Goal: Task Accomplishment & Management: Complete application form

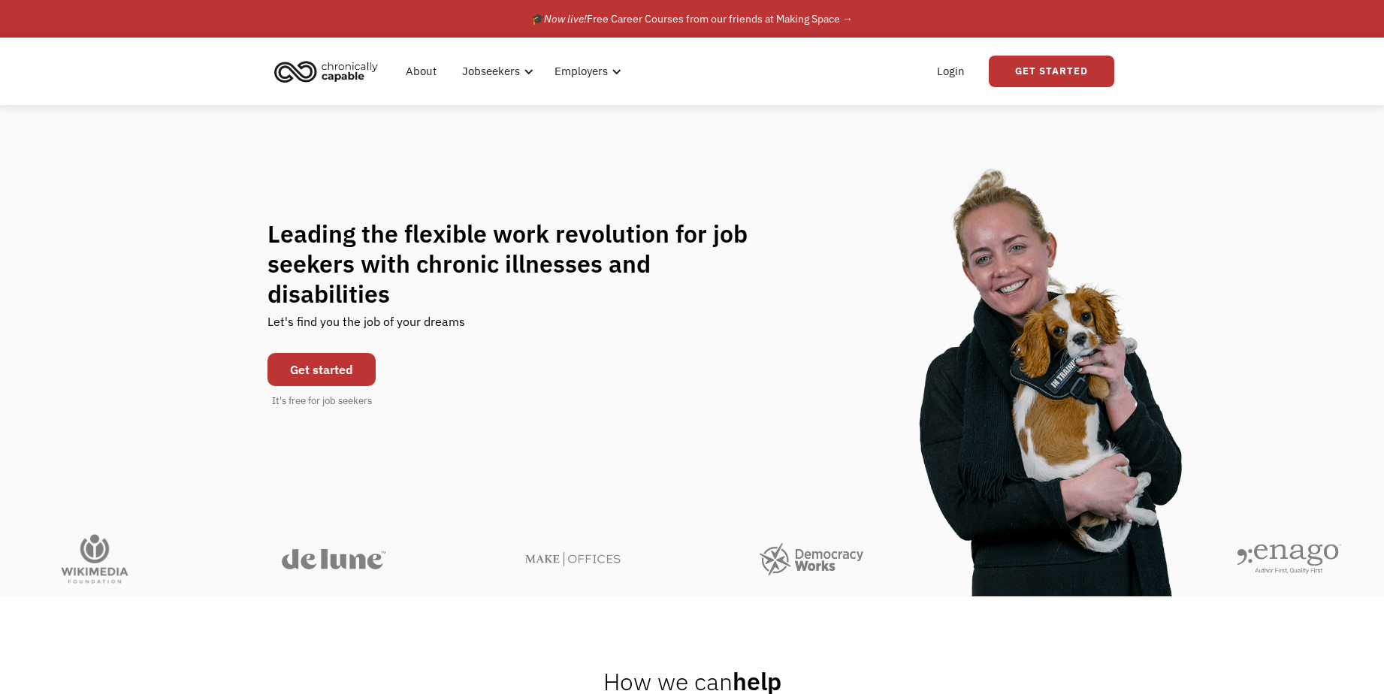
click at [309, 357] on link "Get started" at bounding box center [322, 369] width 108 height 33
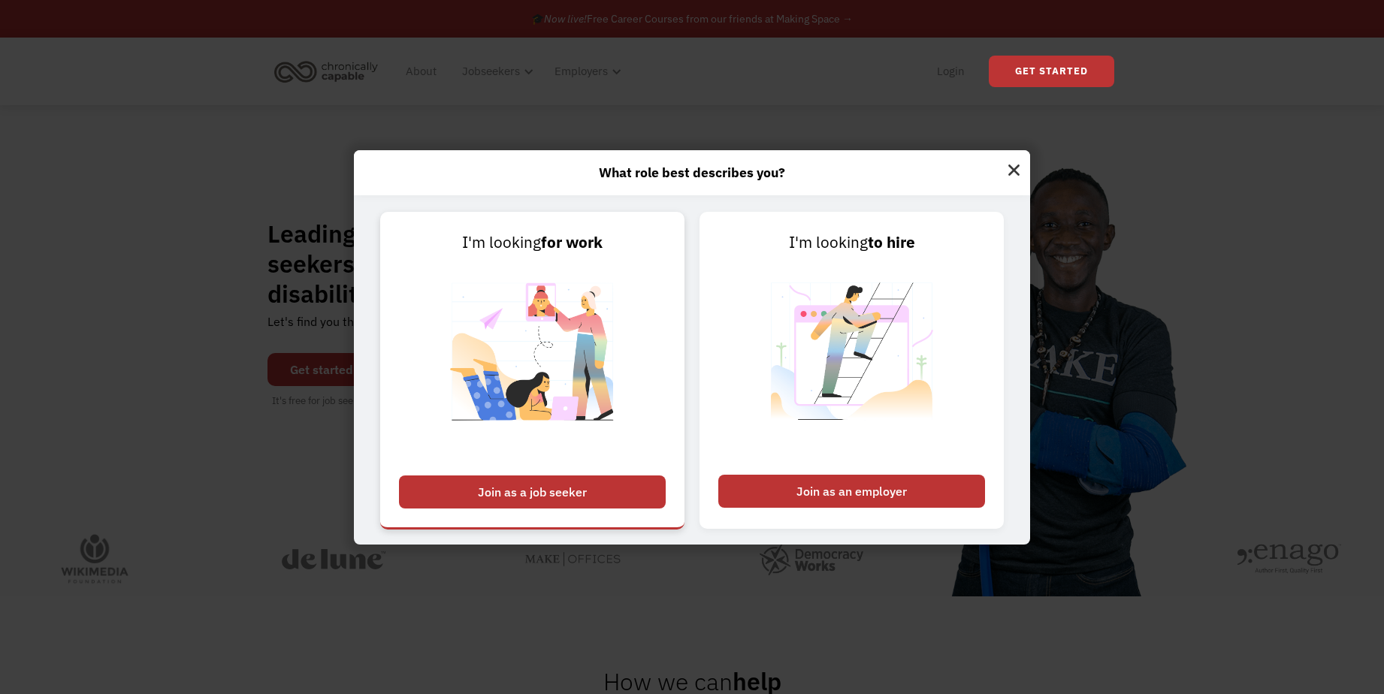
click at [607, 479] on div "Join as a job seeker" at bounding box center [532, 492] width 267 height 33
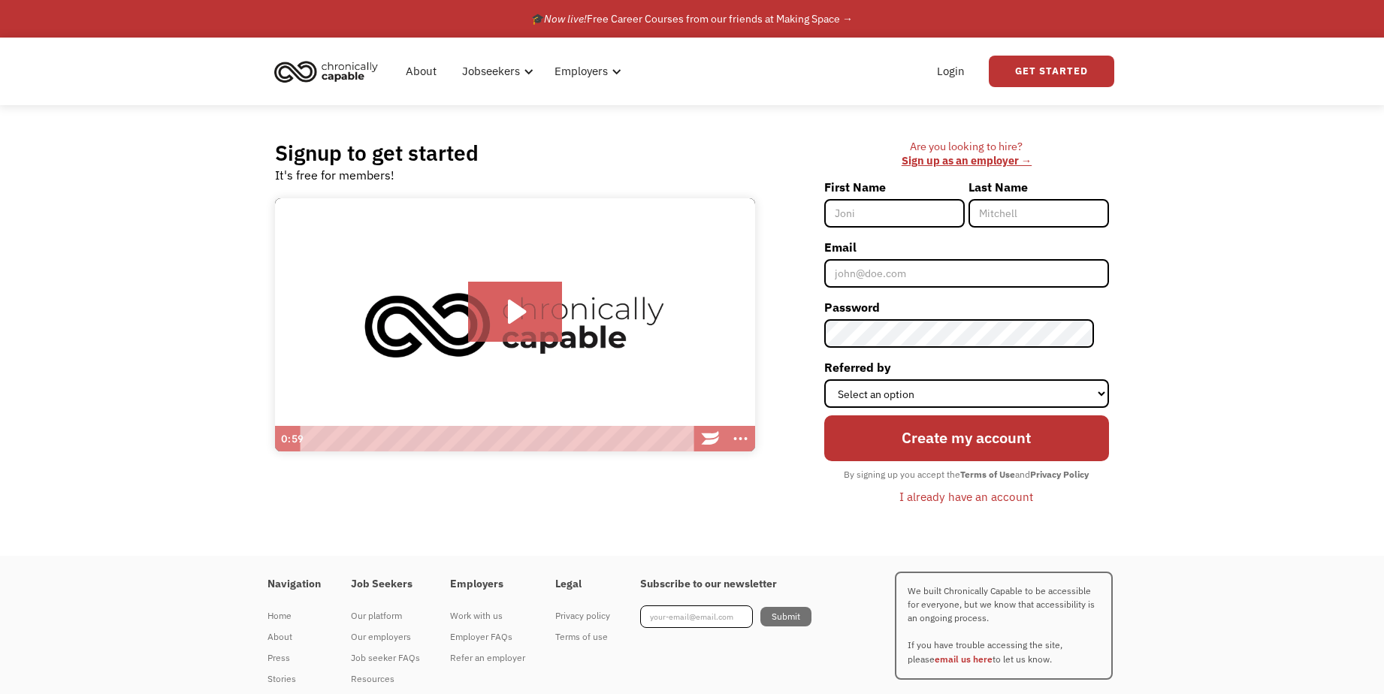
click at [942, 498] on div "I already have an account" at bounding box center [967, 497] width 134 height 18
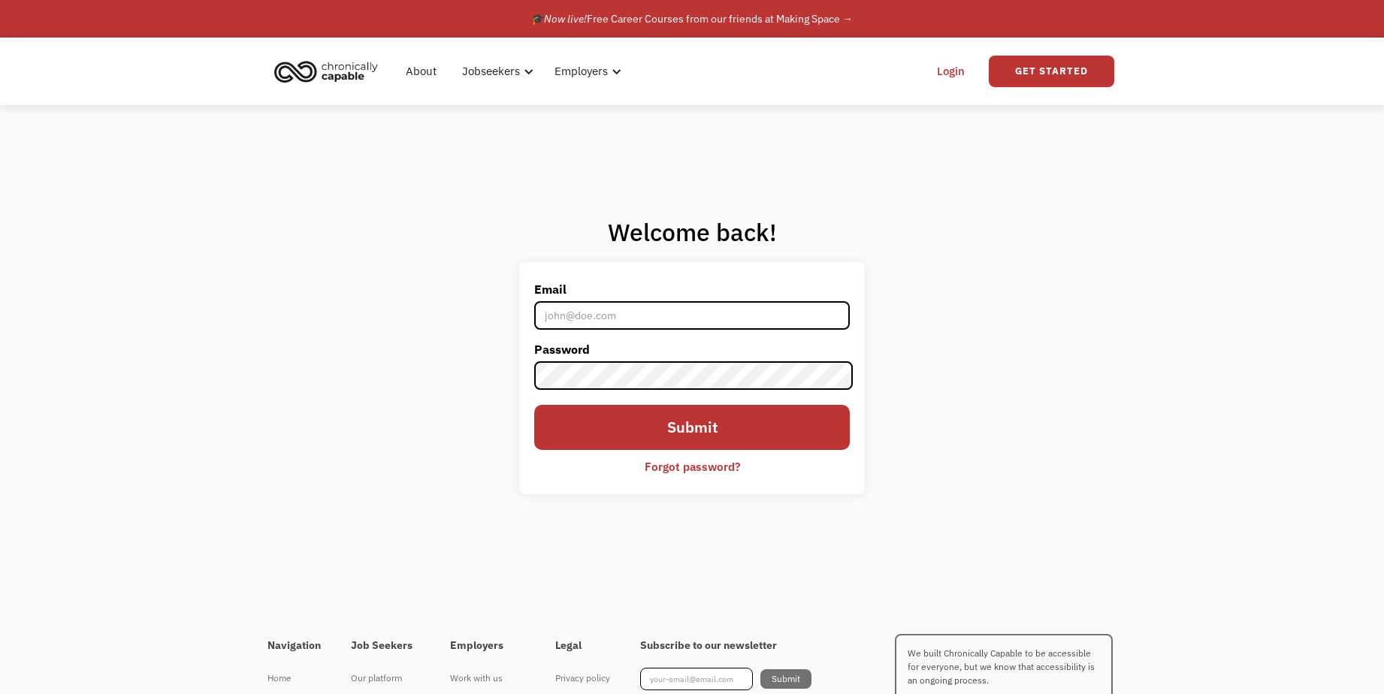
click at [705, 466] on div "Forgot password?" at bounding box center [692, 467] width 95 height 18
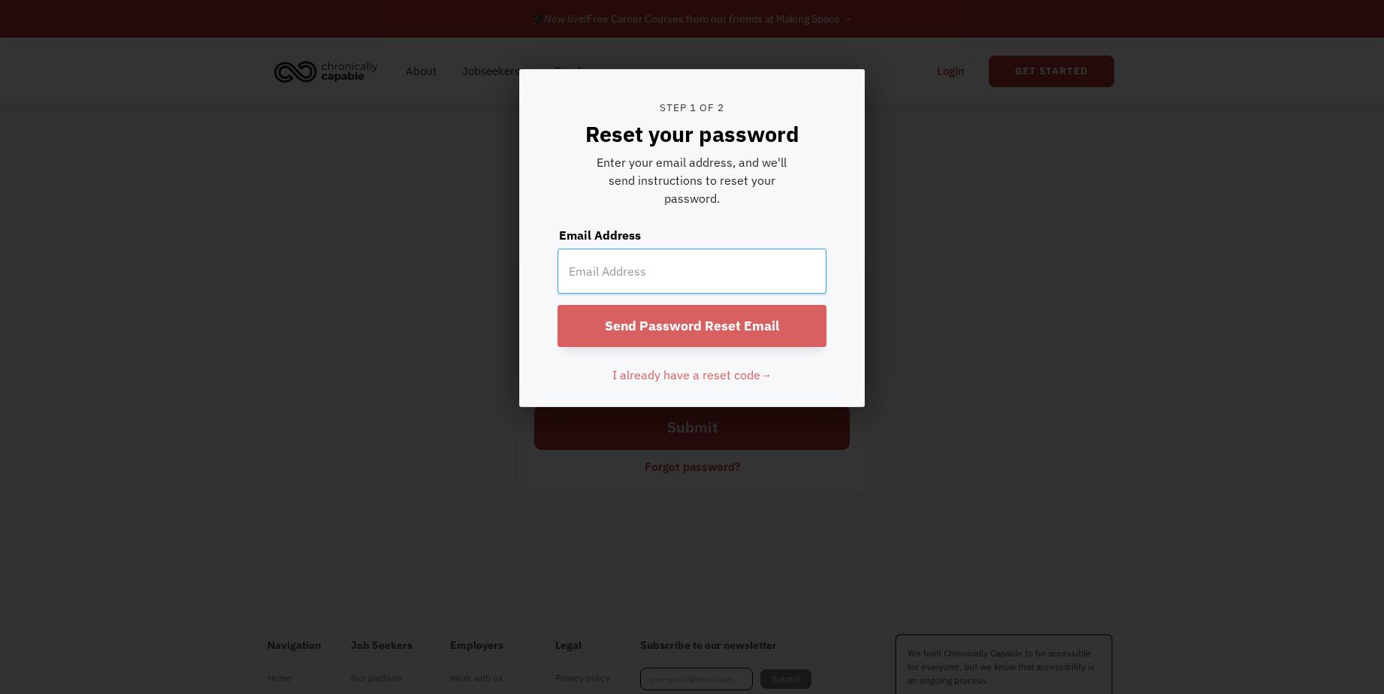
click at [610, 267] on input "email" at bounding box center [692, 271] width 269 height 45
type input "[EMAIL_ADDRESS][DOMAIN_NAME]"
click at [558, 305] on input "Send Password Reset Email" at bounding box center [692, 326] width 269 height 42
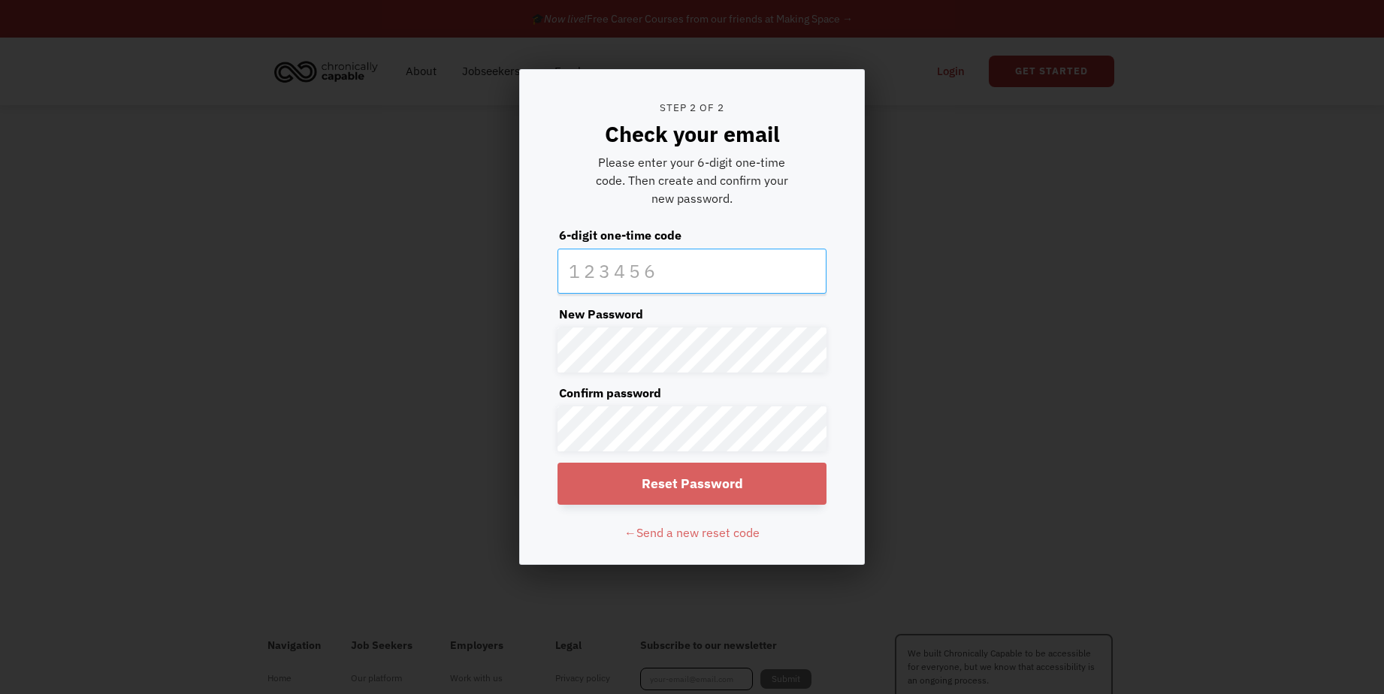
click at [588, 274] on input "text" at bounding box center [692, 271] width 269 height 45
type input "689162"
click at [595, 376] on form "Step 2 of 2 Check your email Please enter your 6-digit one-time code. Then crea…" at bounding box center [692, 317] width 344 height 495
click at [693, 325] on form "Step 2 of 2 Check your email Please enter your 6-digit one-time code. Then crea…" at bounding box center [692, 317] width 344 height 495
click at [683, 478] on input "Reset Password" at bounding box center [692, 484] width 269 height 42
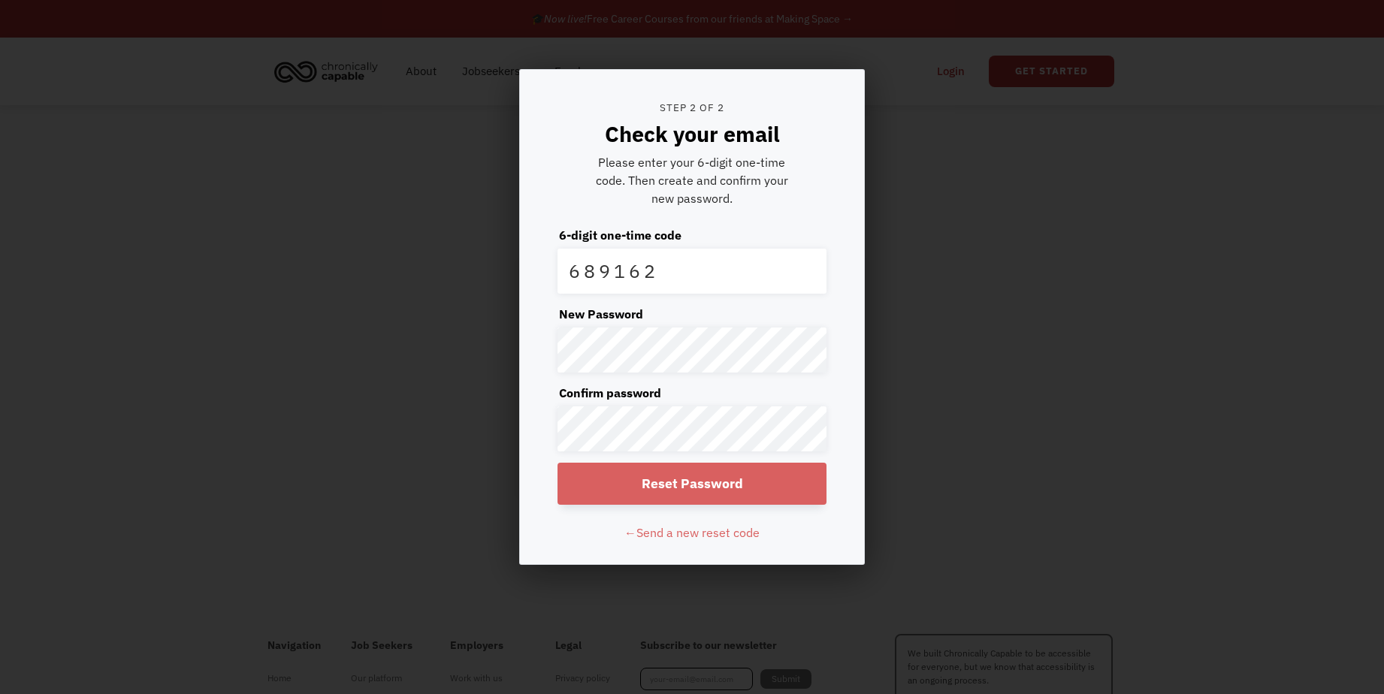
click at [664, 482] on input "Reset Password" at bounding box center [692, 484] width 269 height 42
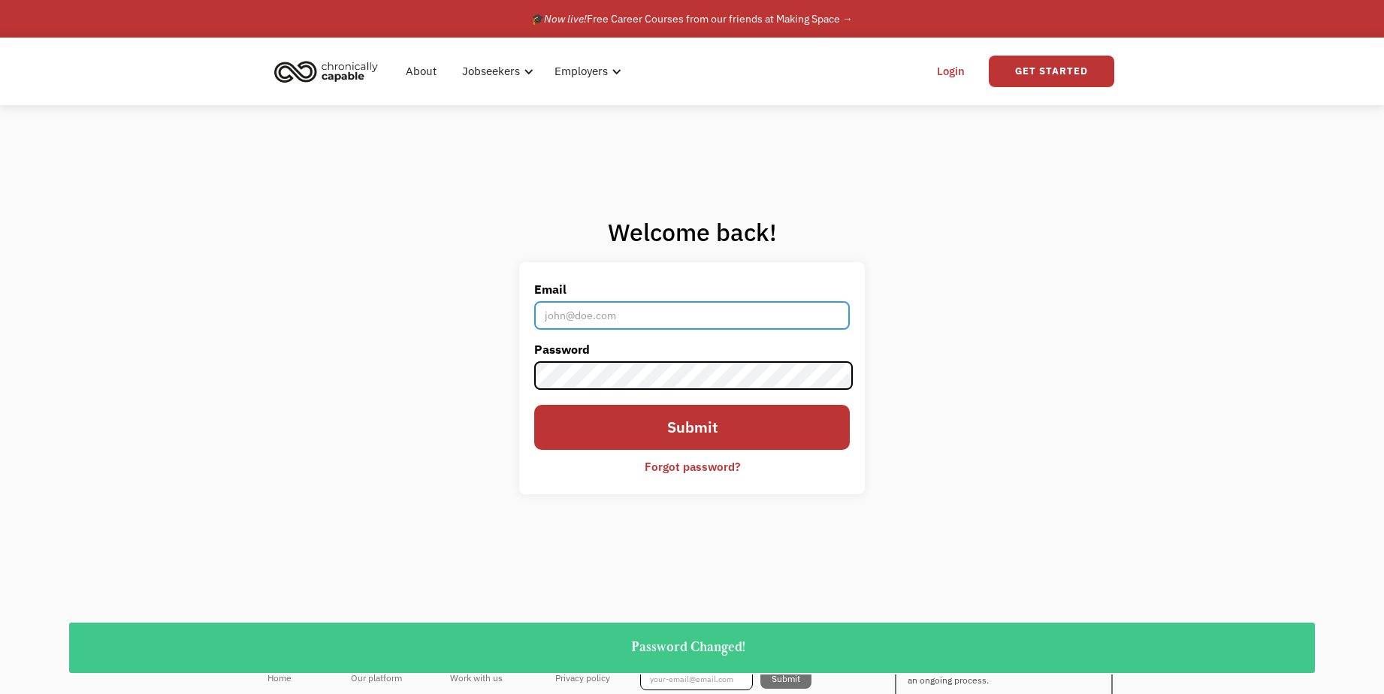
click at [613, 315] on input "Email" at bounding box center [692, 315] width 316 height 29
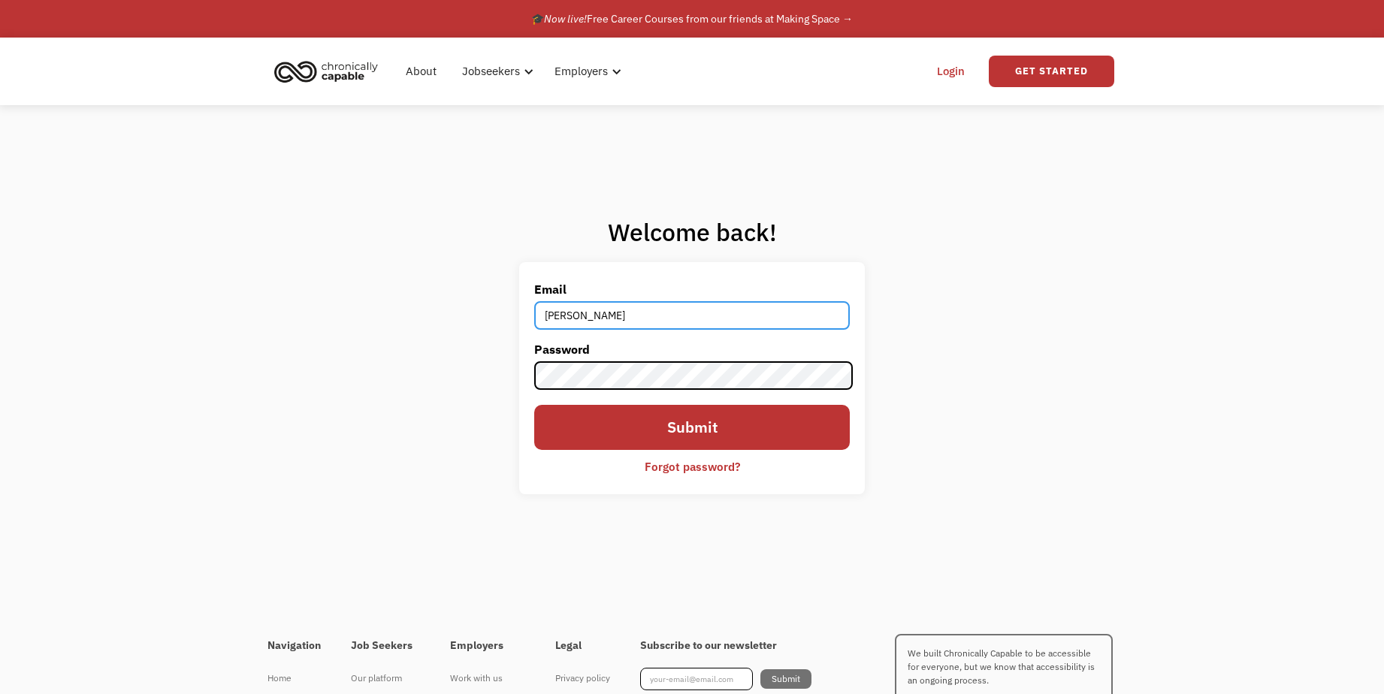
type input "morehartm@gmail.com"
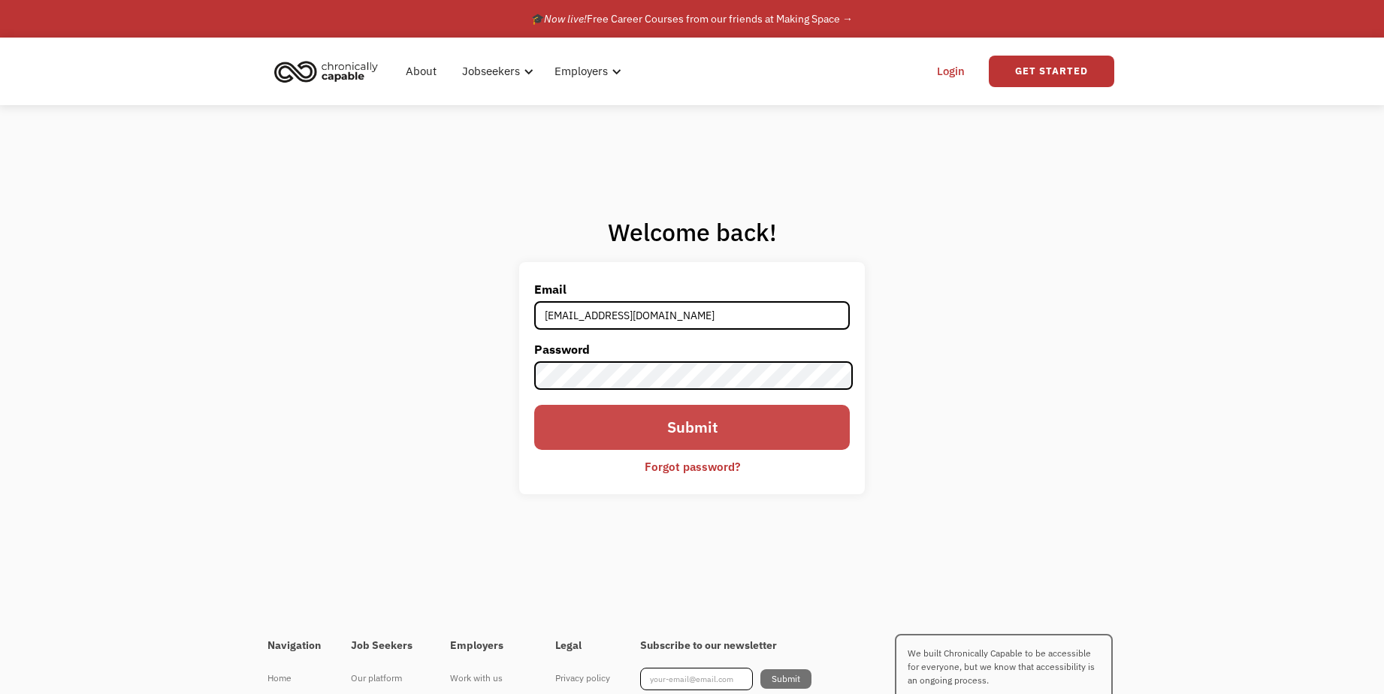
click at [646, 412] on input "Submit" at bounding box center [692, 428] width 316 height 46
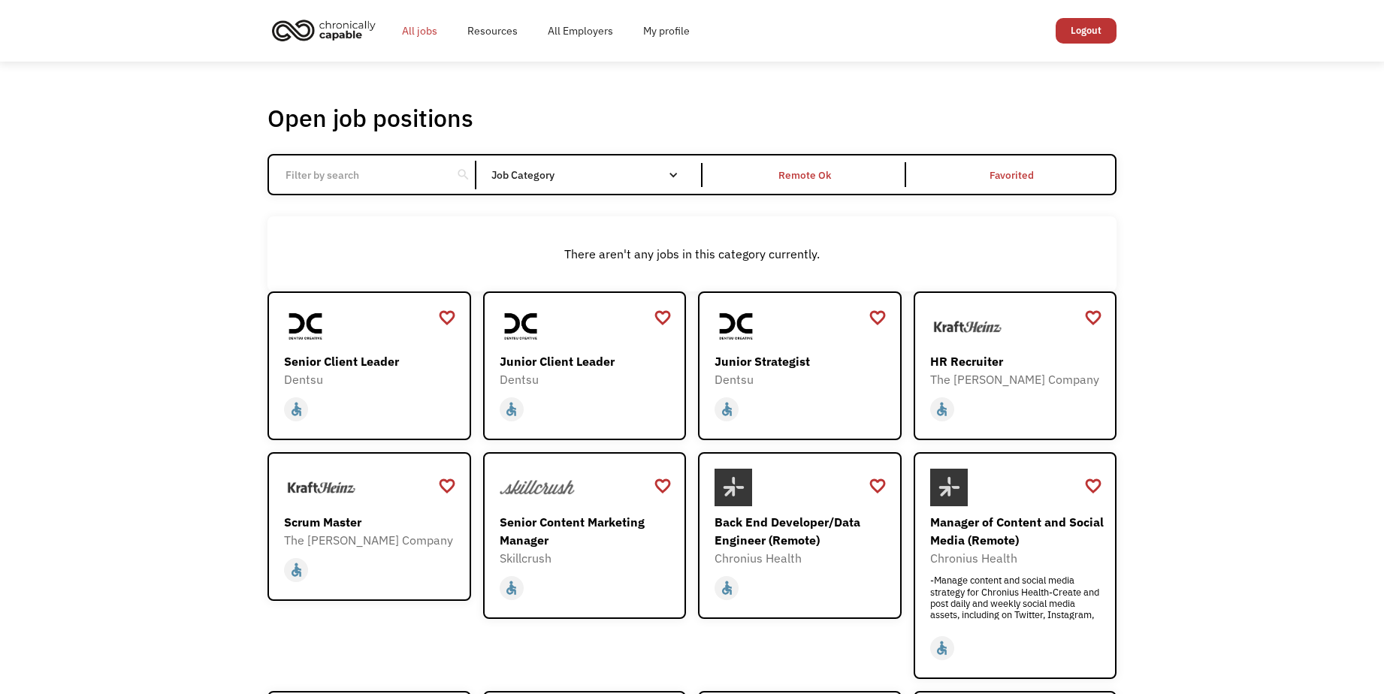
click at [411, 25] on link "All jobs" at bounding box center [419, 31] width 65 height 48
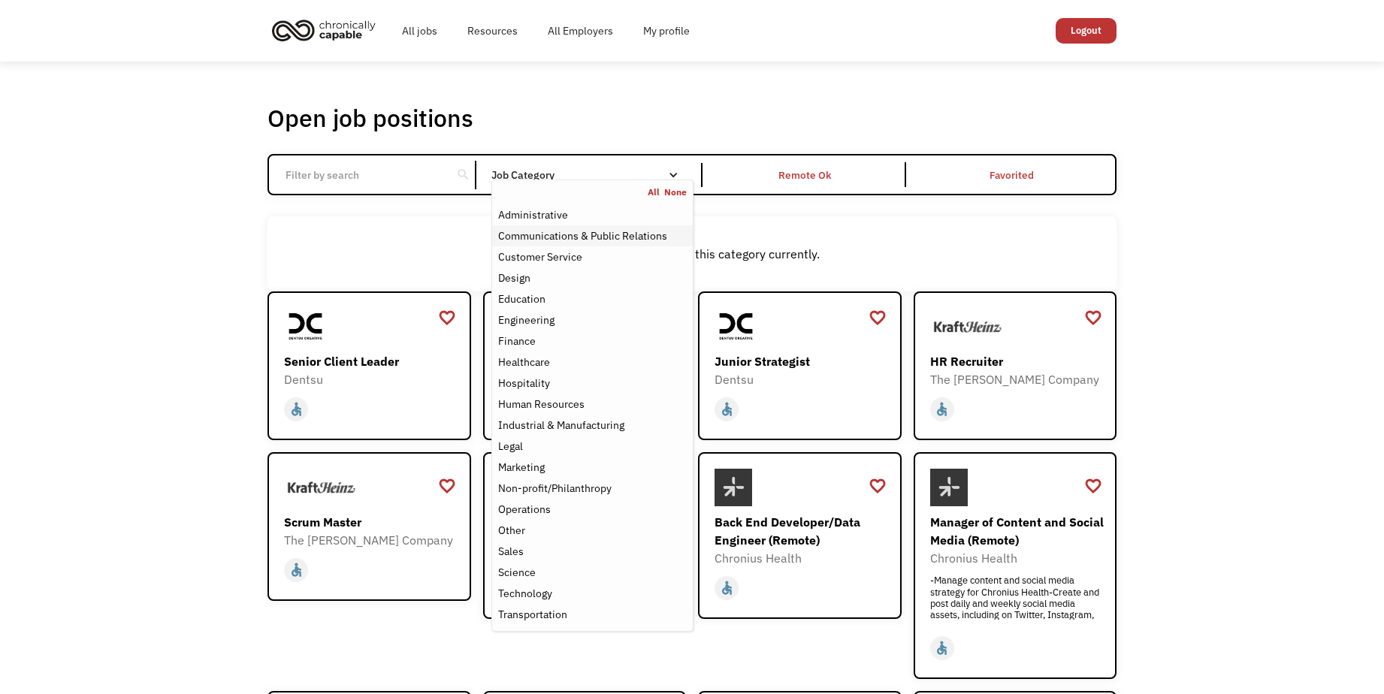
click at [615, 235] on div "Communications & Public Relations" at bounding box center [582, 236] width 169 height 18
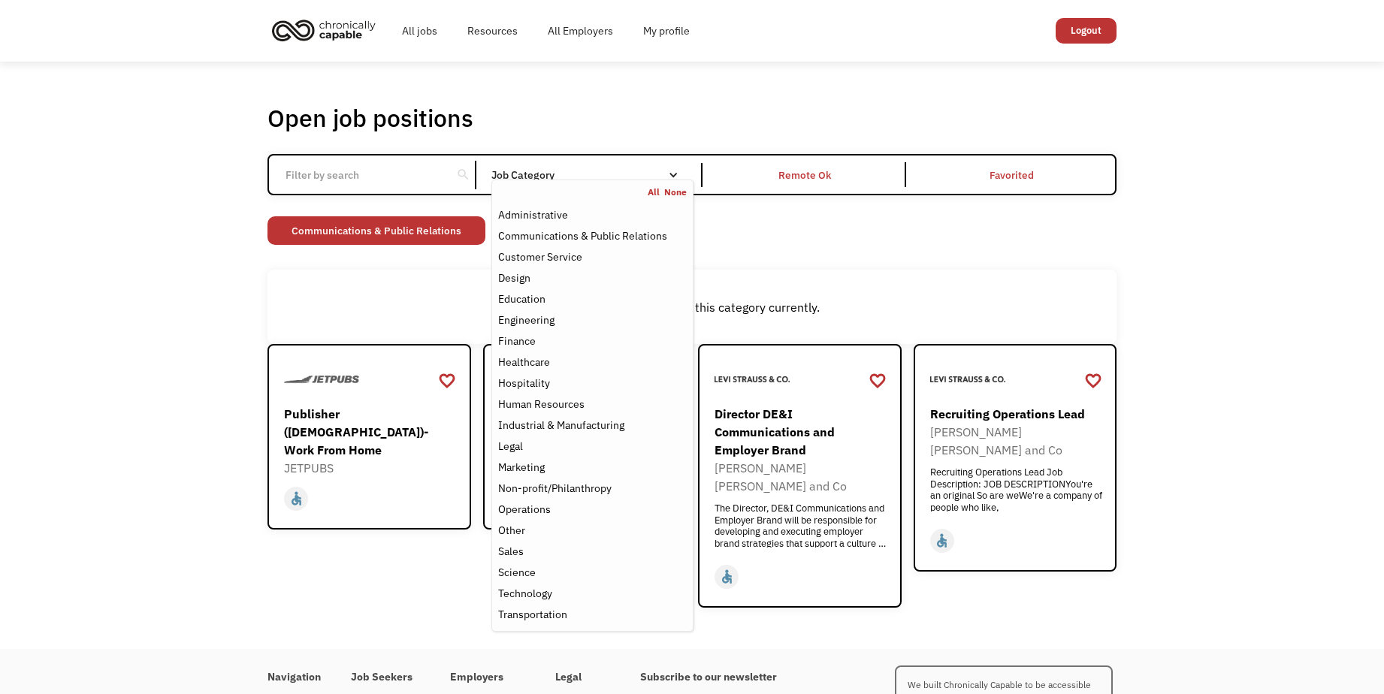
click at [1248, 334] on div "Open job positions You have X liked items Search search Filter by category Admi…" at bounding box center [692, 356] width 1384 height 588
click at [564, 178] on div "Job Category" at bounding box center [593, 175] width 202 height 11
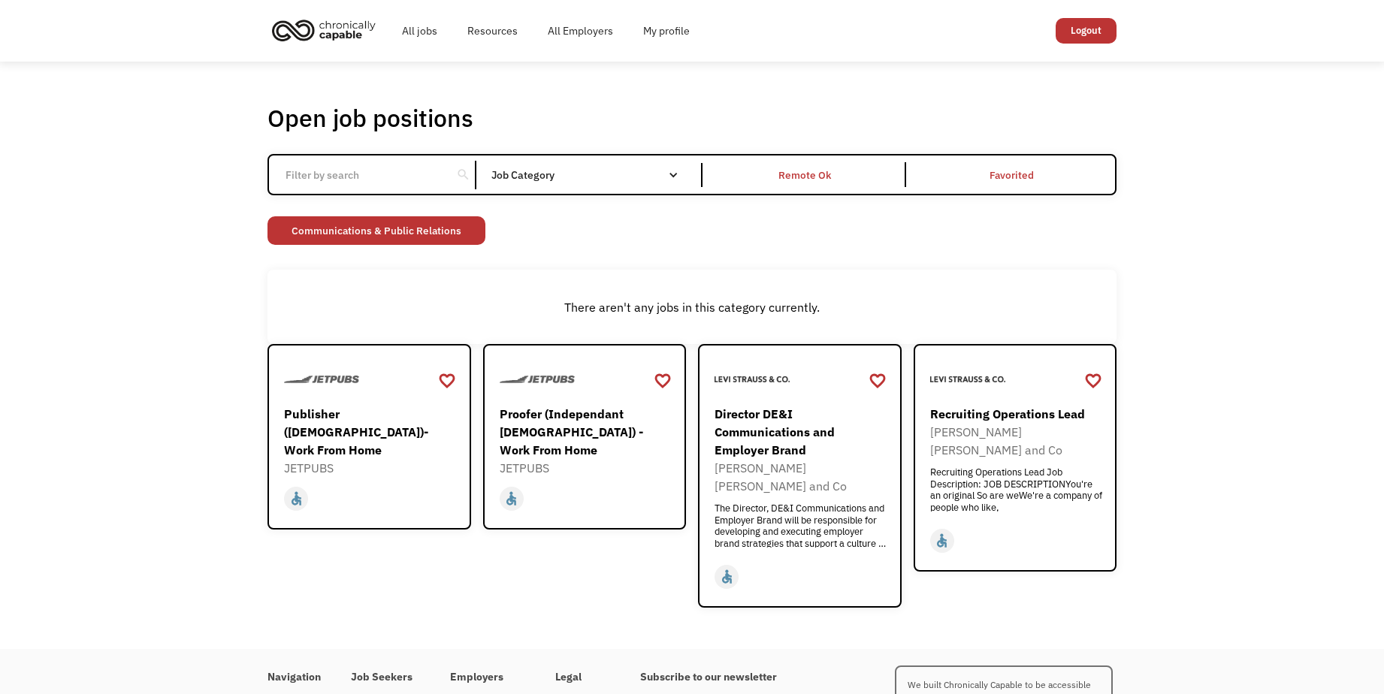
click at [674, 171] on div "Email Form" at bounding box center [673, 175] width 11 height 11
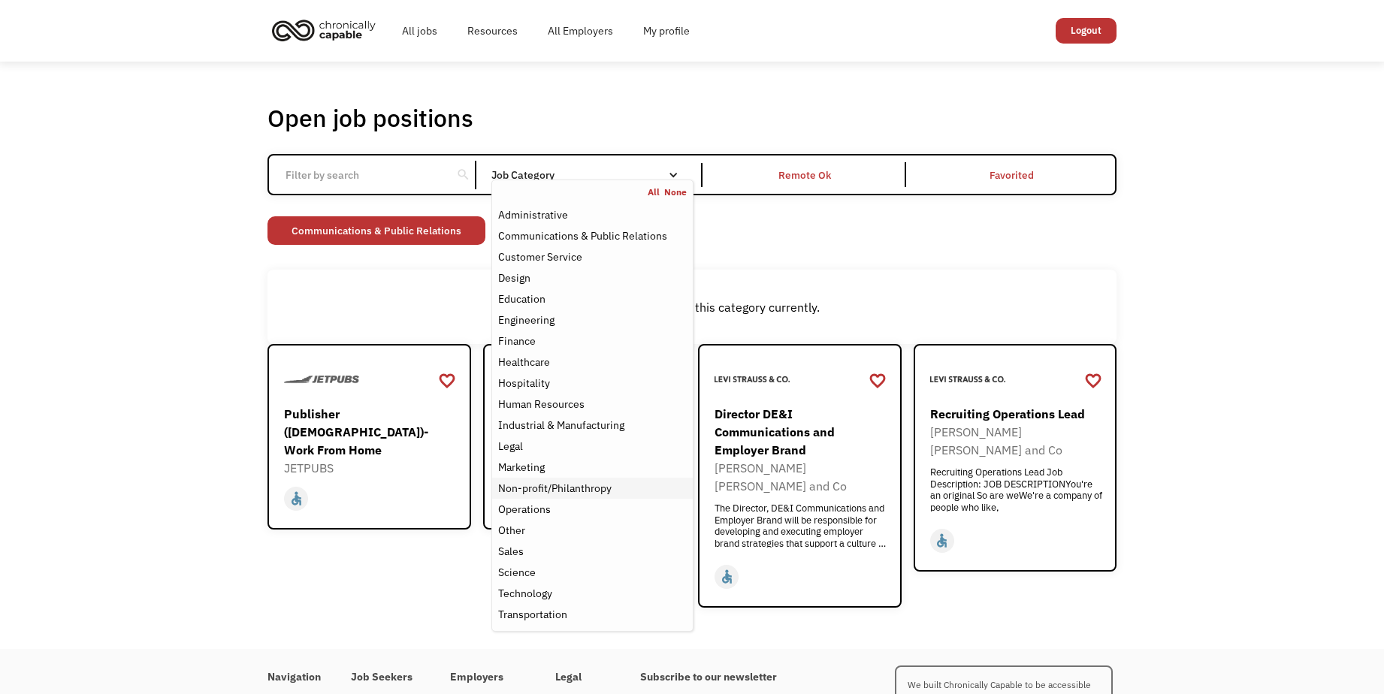
click at [572, 489] on div "Non-profit/Philanthropy" at bounding box center [554, 488] width 113 height 18
click at [570, 463] on div "Marketing" at bounding box center [592, 467] width 189 height 18
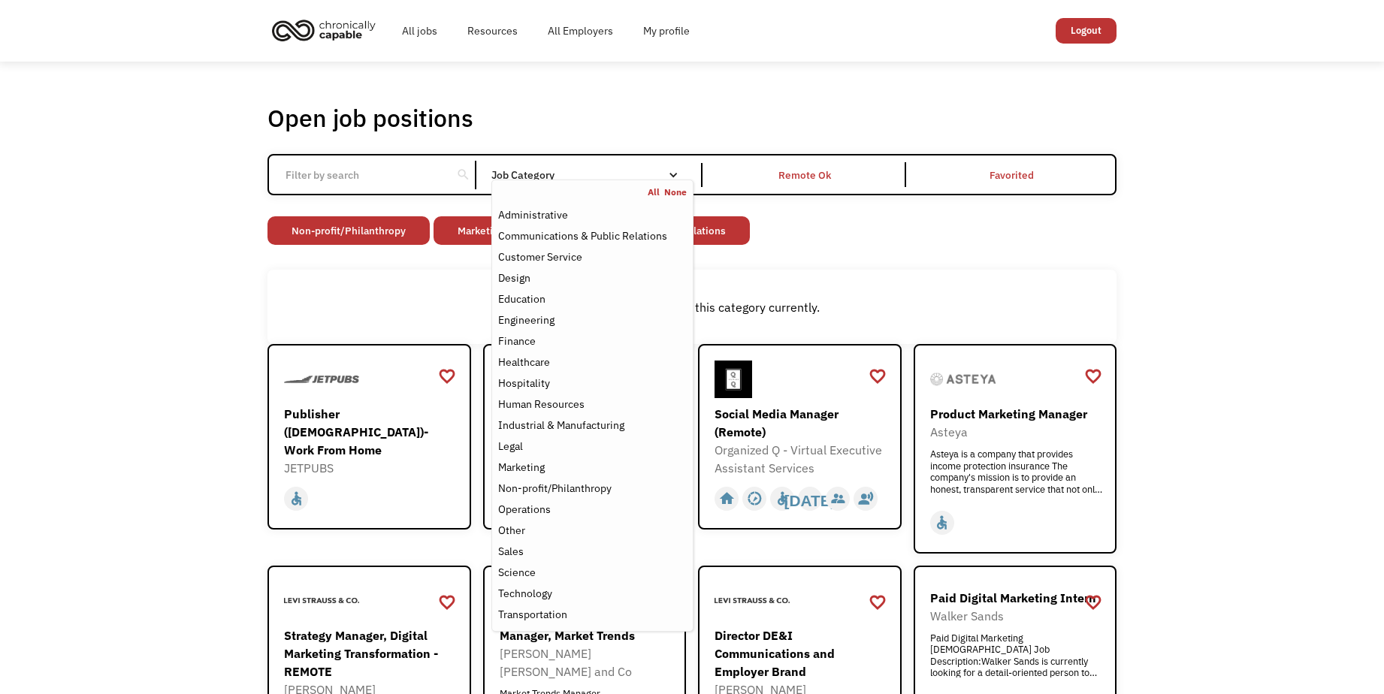
click at [1295, 548] on div "Open job positions You have X liked items Search search Filter by category Admi…" at bounding box center [692, 586] width 1384 height 1048
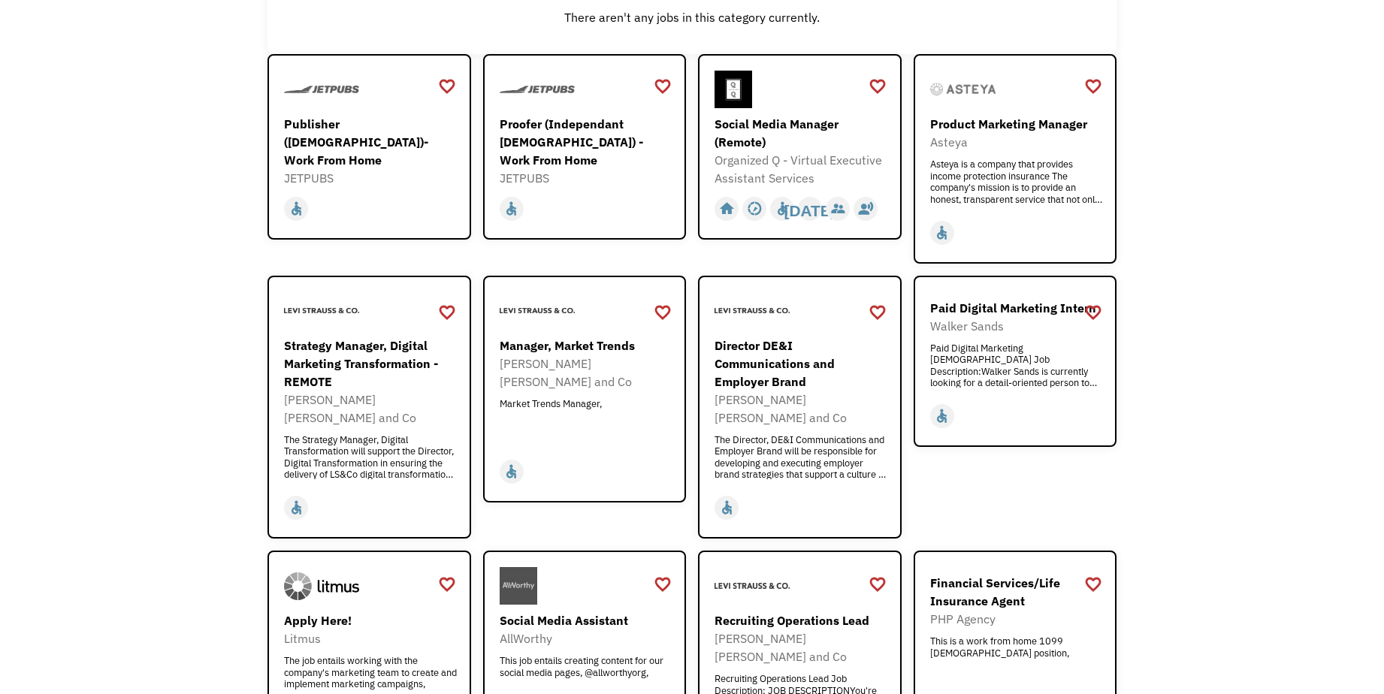
scroll to position [378, 0]
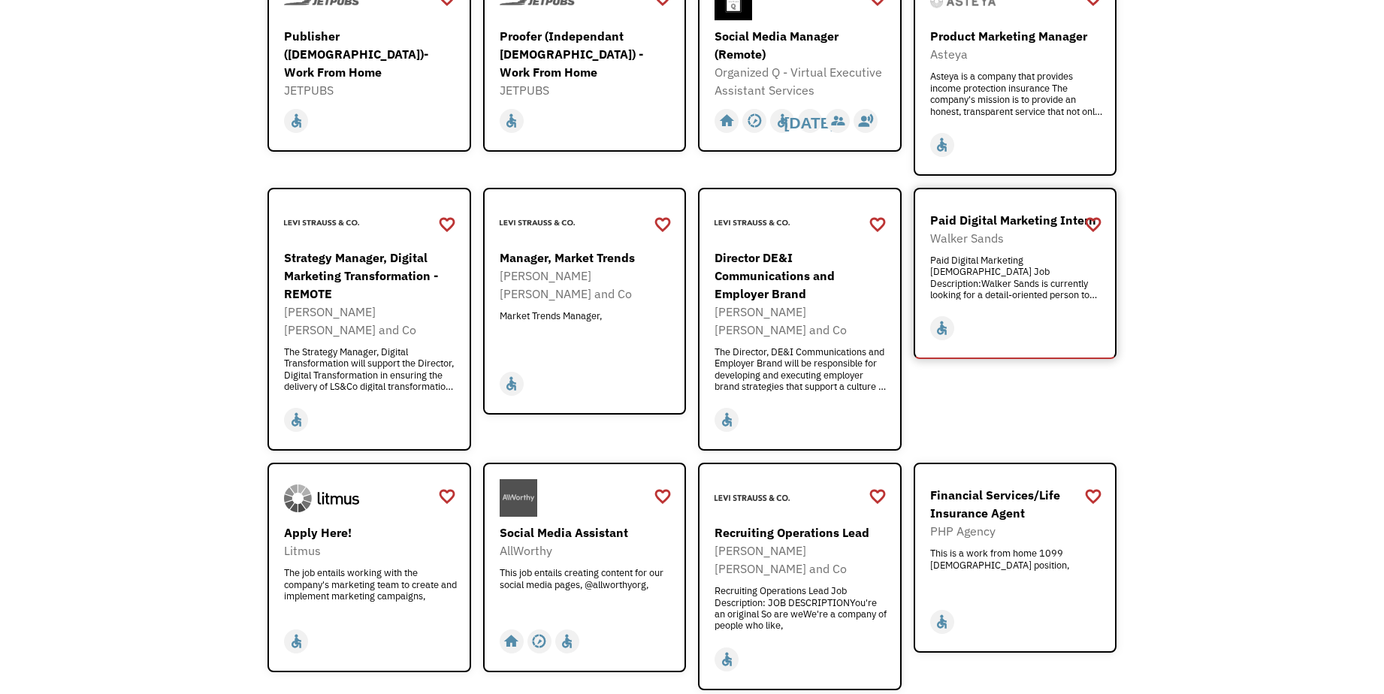
click at [980, 216] on div "Paid Digital Marketing Intern" at bounding box center [1017, 220] width 174 height 18
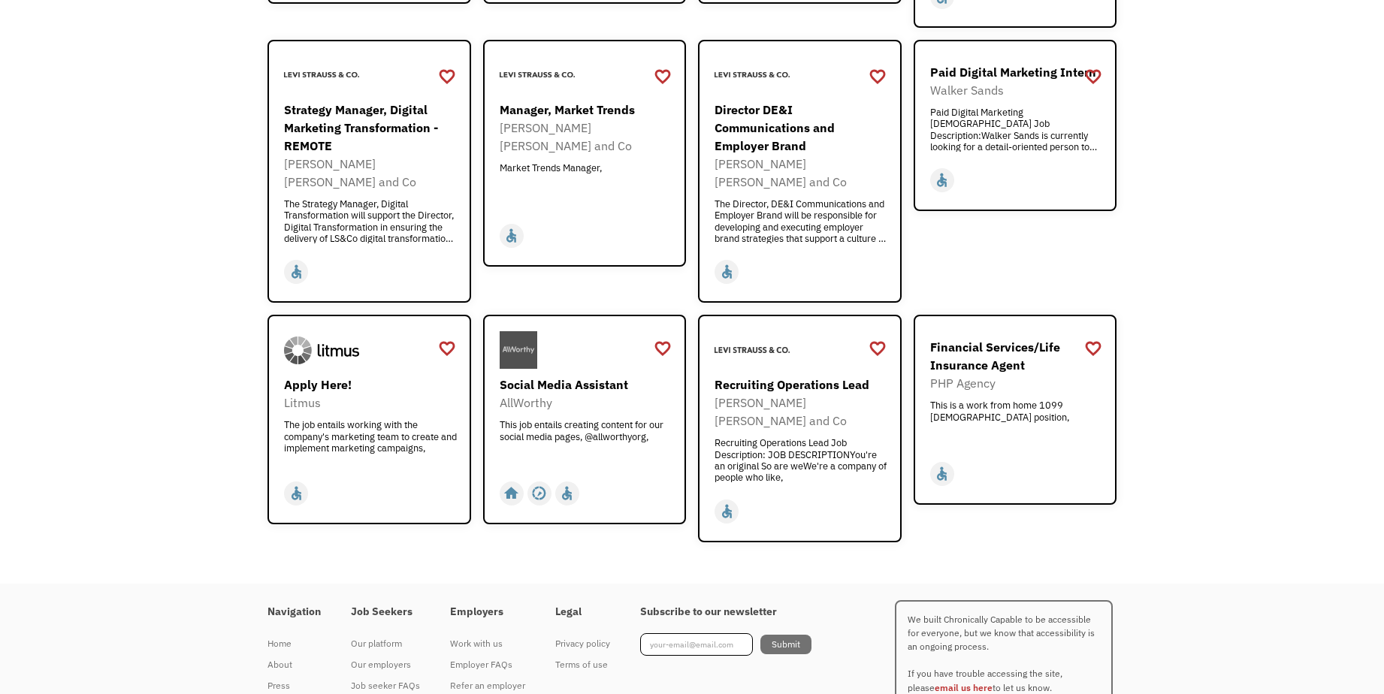
scroll to position [561, 0]
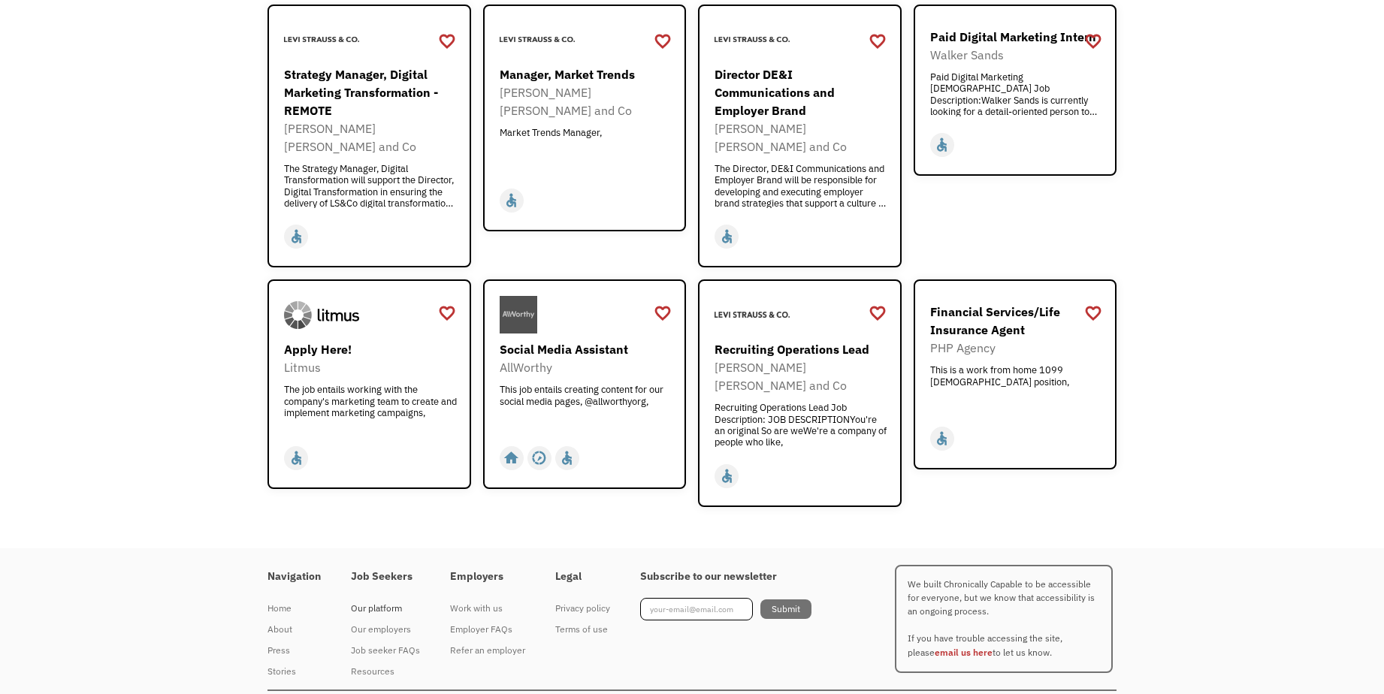
click at [361, 600] on div "Our platform" at bounding box center [385, 609] width 69 height 18
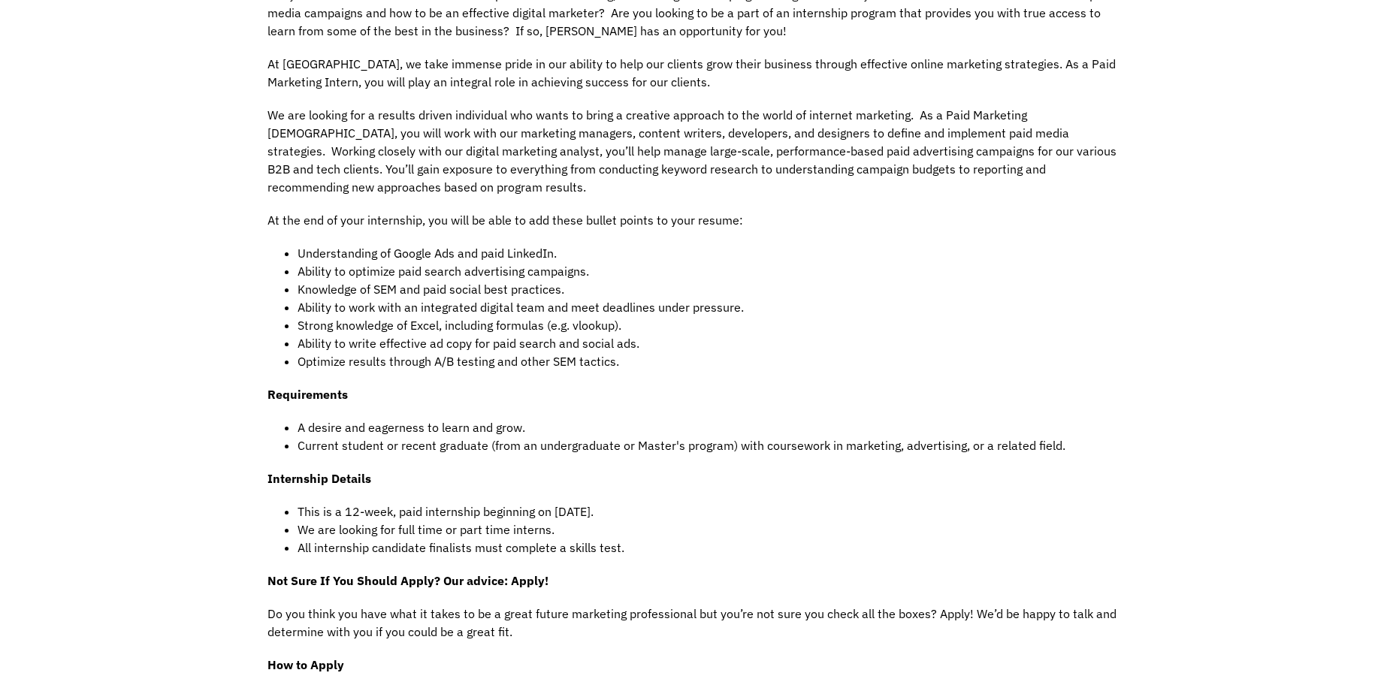
scroll to position [613, 0]
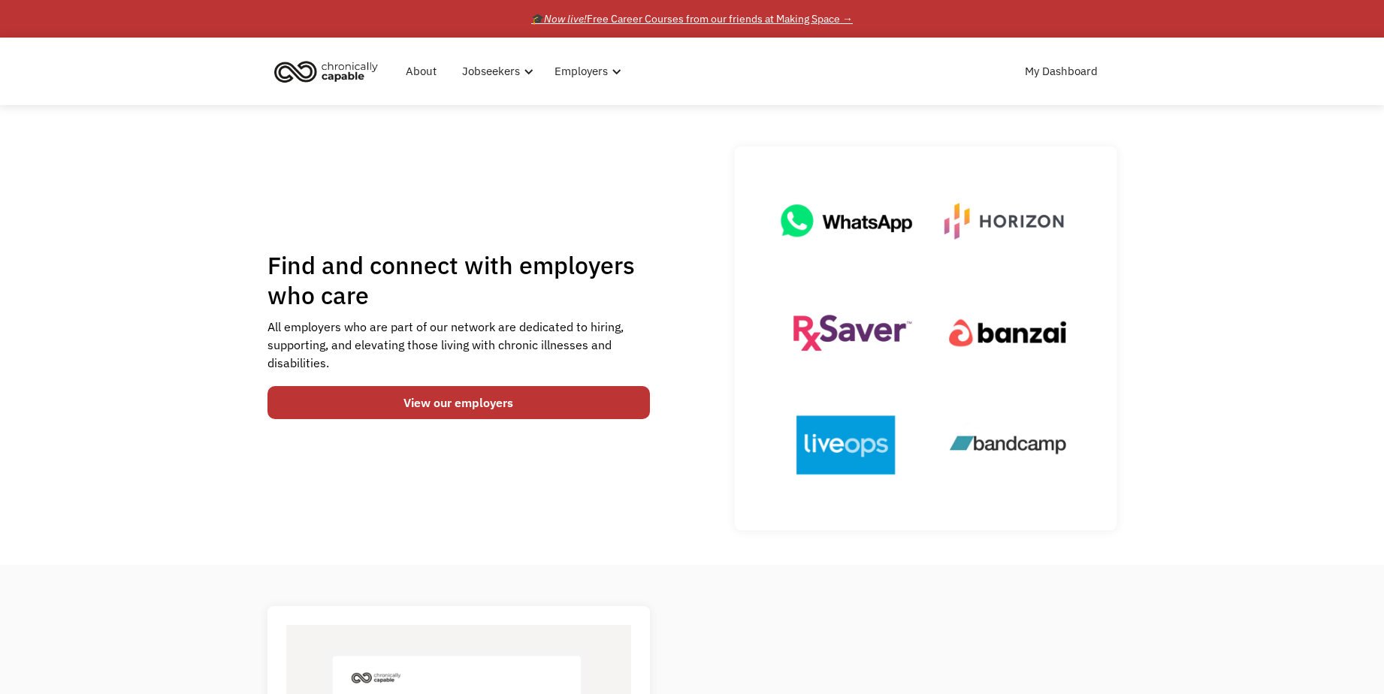
click at [655, 18] on div "🎓 Now live! Free Career Courses from our friends at Making Space →" at bounding box center [692, 19] width 322 height 18
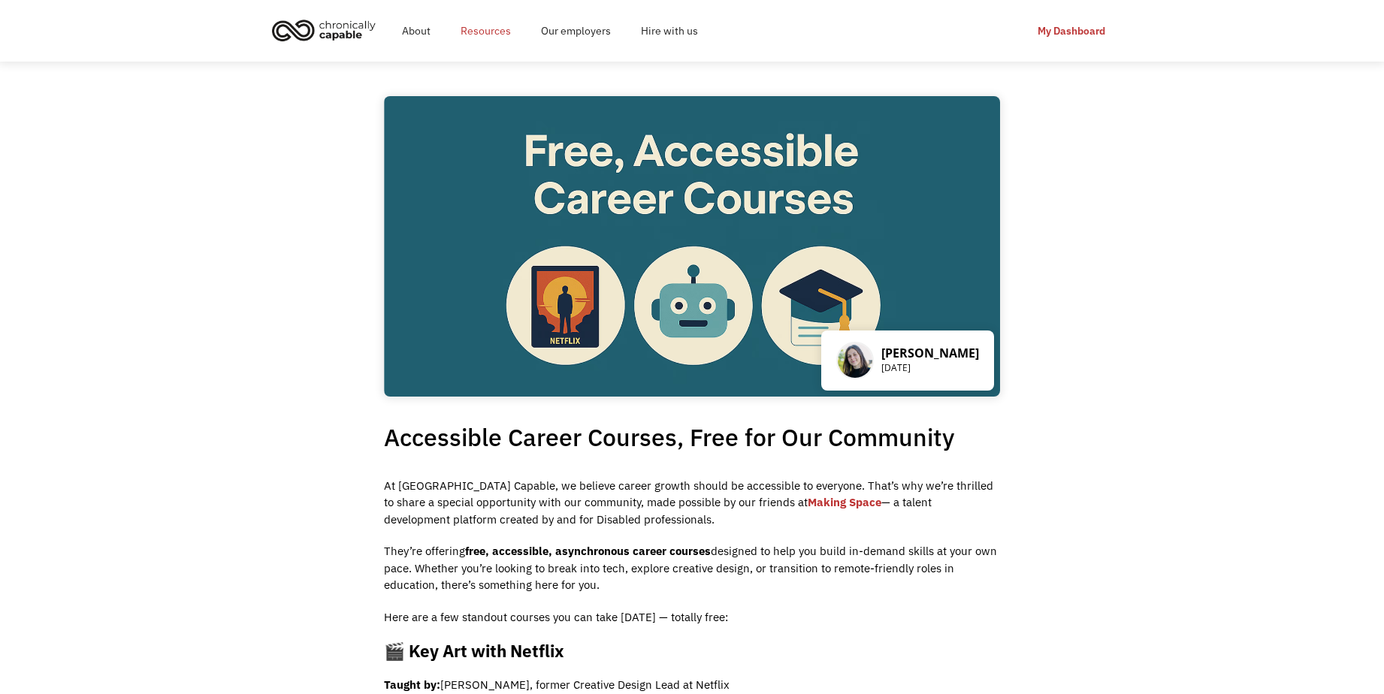
click at [483, 30] on link "Resources" at bounding box center [486, 31] width 80 height 48
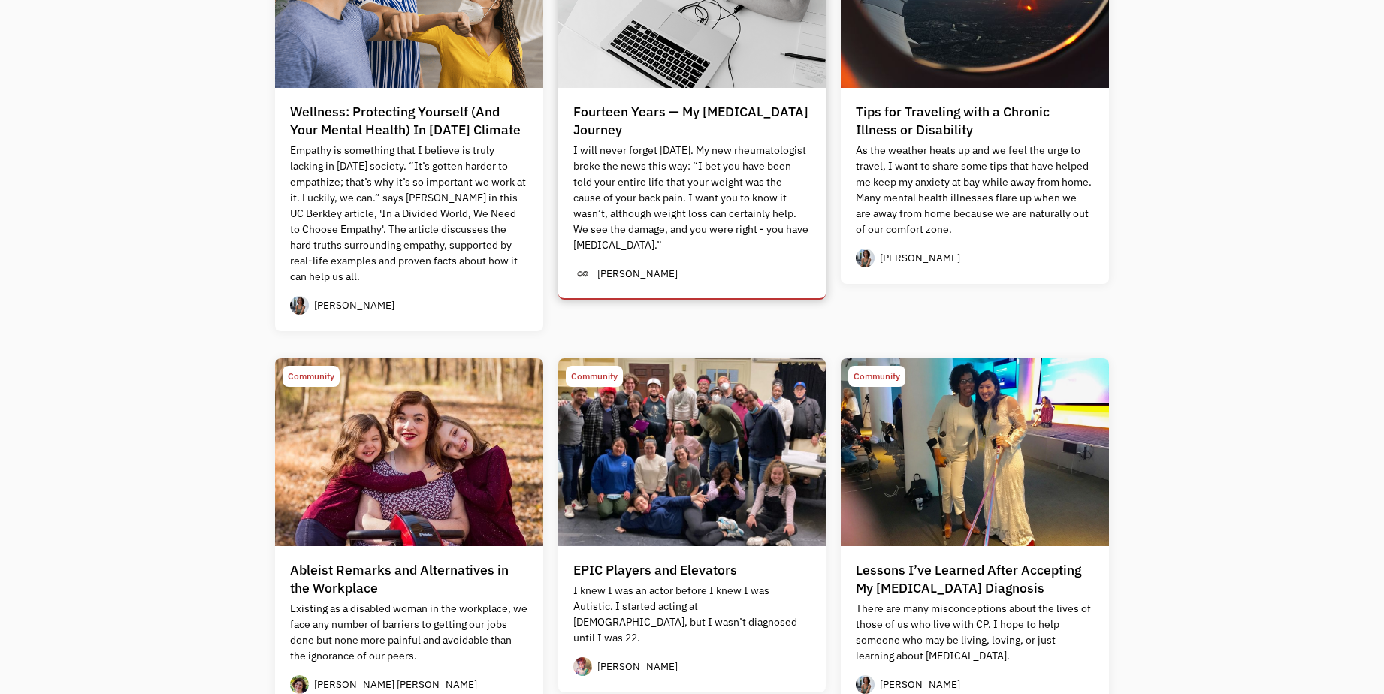
scroll to position [728, 0]
